Goal: Task Accomplishment & Management: Manage account settings

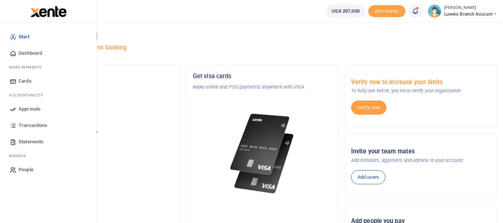
click at [30, 123] on span "Transactions" at bounding box center [33, 125] width 29 height 7
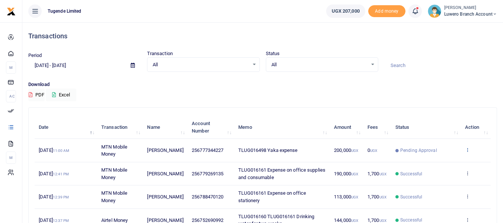
click at [469, 150] on icon at bounding box center [467, 149] width 5 height 5
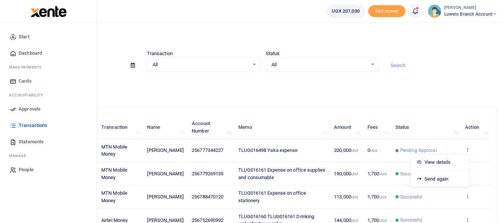
click at [18, 106] on link "Approvals" at bounding box center [48, 109] width 85 height 16
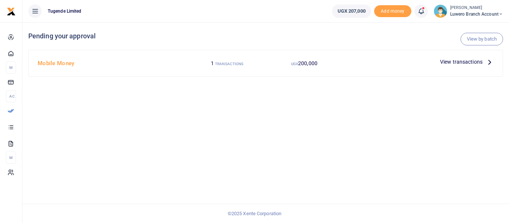
click at [491, 62] on icon at bounding box center [489, 62] width 8 height 8
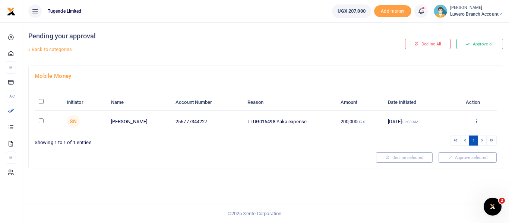
click at [476, 122] on icon at bounding box center [476, 120] width 5 height 5
click at [442, 134] on link "Approve" at bounding box center [448, 133] width 59 height 10
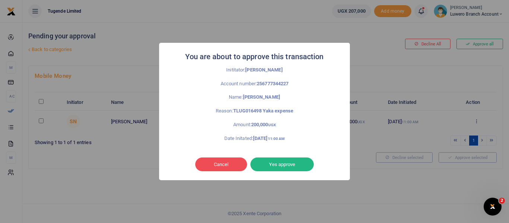
click at [280, 165] on button "Yes approve" at bounding box center [281, 165] width 63 height 14
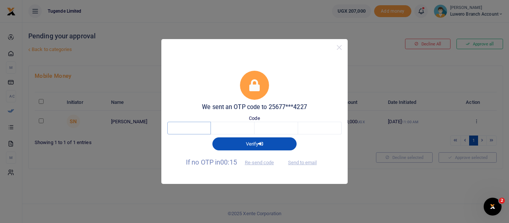
click at [182, 130] on input "text" at bounding box center [189, 128] width 44 height 13
type input "4"
type input "1"
type input "9"
type input "6"
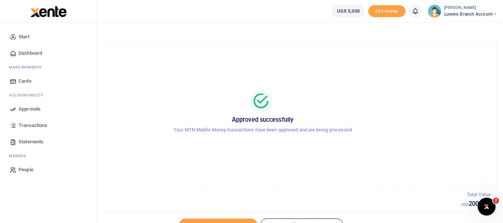
click at [30, 108] on span "Approvals" at bounding box center [30, 108] width 22 height 7
click at [28, 124] on span "Transactions" at bounding box center [33, 125] width 29 height 7
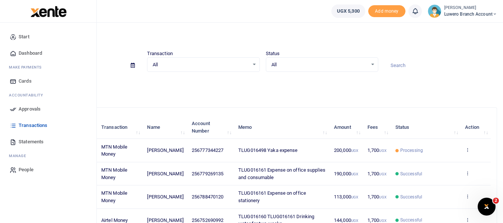
click at [38, 142] on span "Statements" at bounding box center [31, 141] width 25 height 7
